Goal: Task Accomplishment & Management: Manage account settings

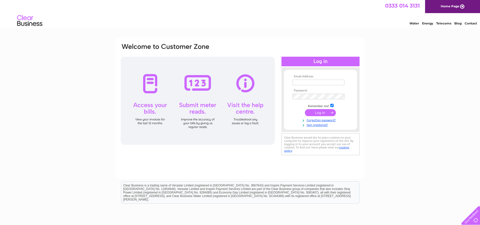
type input "gregbeech@hotmail.co.uk"
click at [321, 112] on input "submit" at bounding box center [320, 112] width 31 height 7
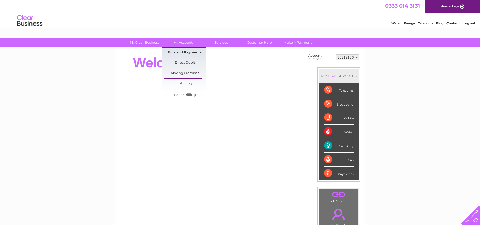
click at [187, 51] on link "Bills and Payments" at bounding box center [185, 53] width 42 height 10
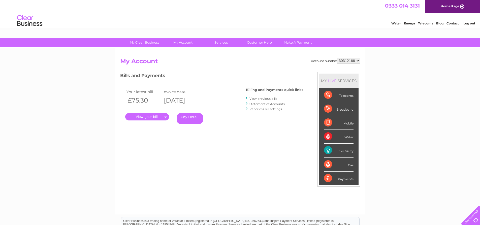
click at [151, 117] on link "." at bounding box center [147, 116] width 44 height 7
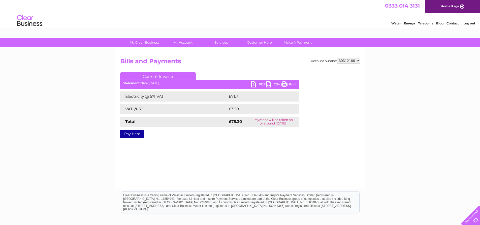
click at [257, 84] on link "PDF" at bounding box center [258, 84] width 15 height 7
